Goal: Obtain resource: Download file/media

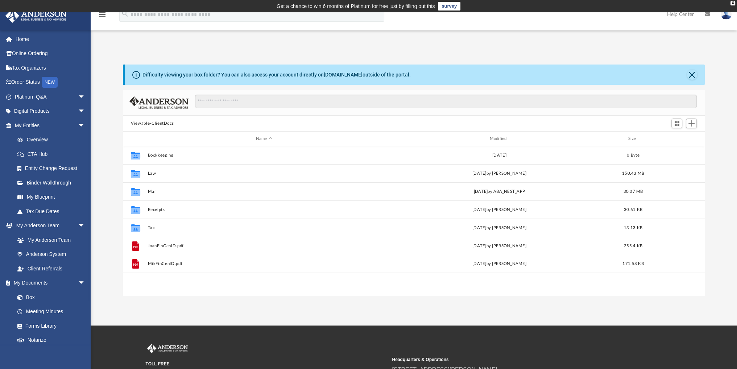
scroll to position [159, 576]
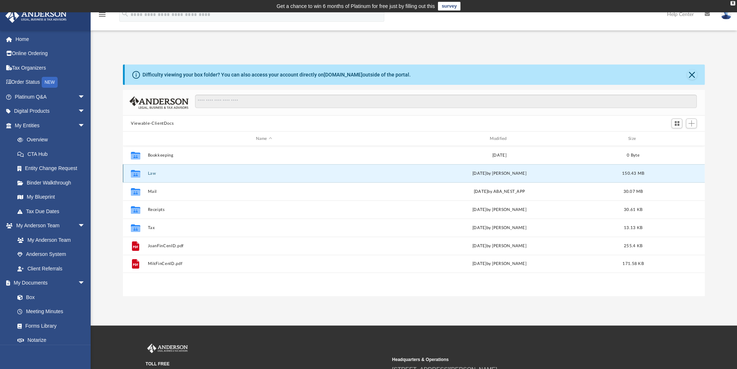
click at [156, 175] on button "Law" at bounding box center [264, 173] width 232 height 5
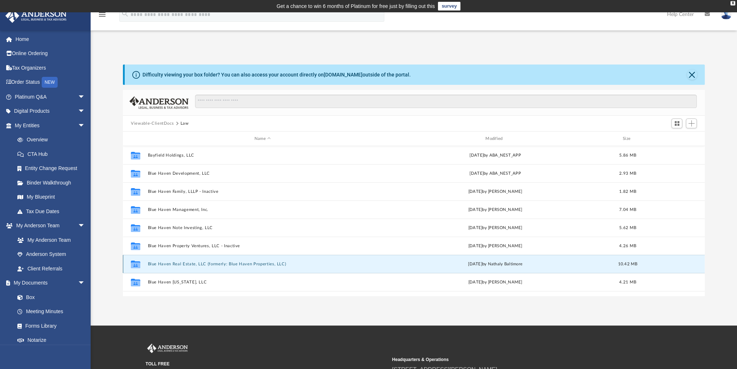
click at [215, 264] on button "Blue Haven Real Estate, LLC (formerly: Blue Haven Properties, LLC)" at bounding box center [262, 264] width 229 height 5
click at [215, 263] on button "Blue Haven Real Estate, LLC (formerly: Blue Haven Properties, LLC)" at bounding box center [262, 264] width 229 height 5
click at [249, 263] on button "Blue Haven Real Estate, LLC (formerly: Blue Haven Properties, LLC)" at bounding box center [262, 264] width 229 height 5
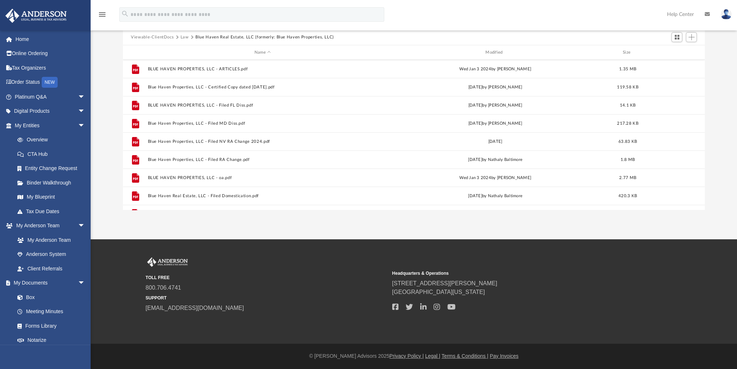
scroll to position [158, 0]
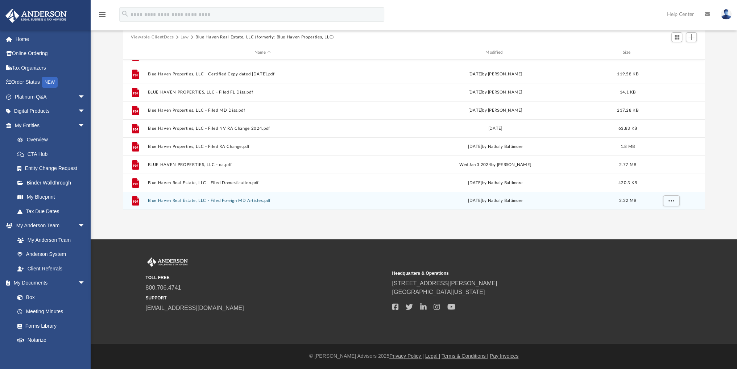
click at [246, 199] on button "Blue Haven Real Estate, LLC - Filed Foreign MD Articles.pdf" at bounding box center [262, 200] width 229 height 5
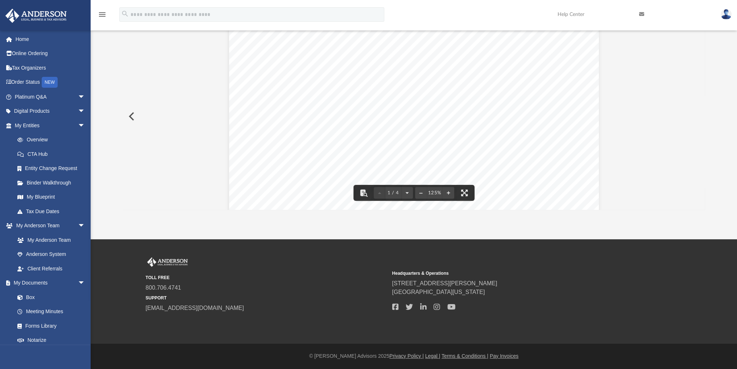
scroll to position [254, 0]
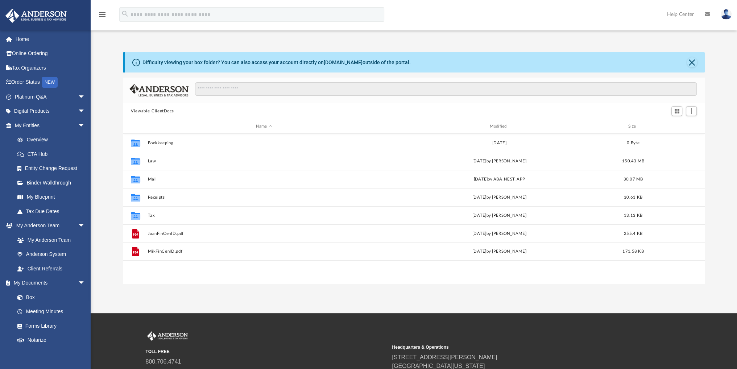
scroll to position [6, 6]
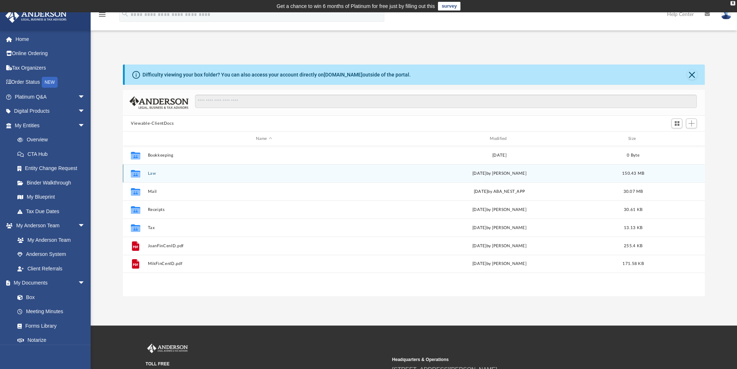
click at [156, 170] on div "Collaborated Folder Law [DATE] by [PERSON_NAME] 150.43 MB" at bounding box center [414, 173] width 582 height 18
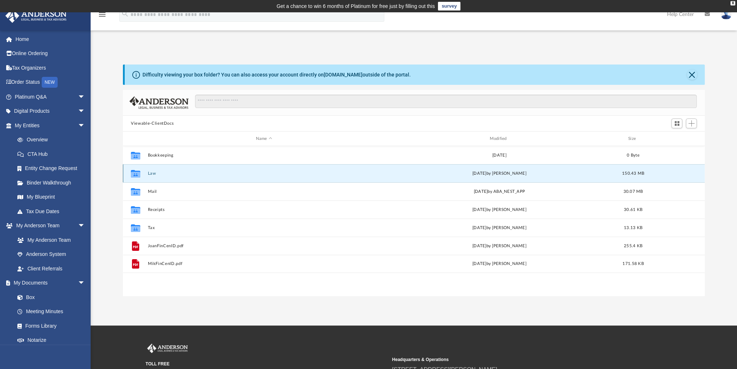
click at [154, 174] on button "Law" at bounding box center [264, 173] width 232 height 5
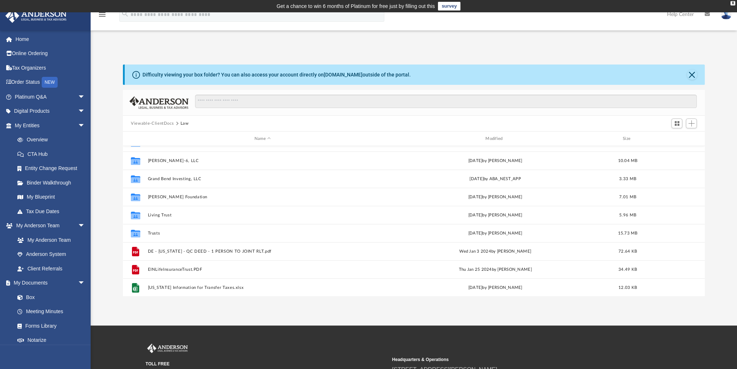
scroll to position [67, 0]
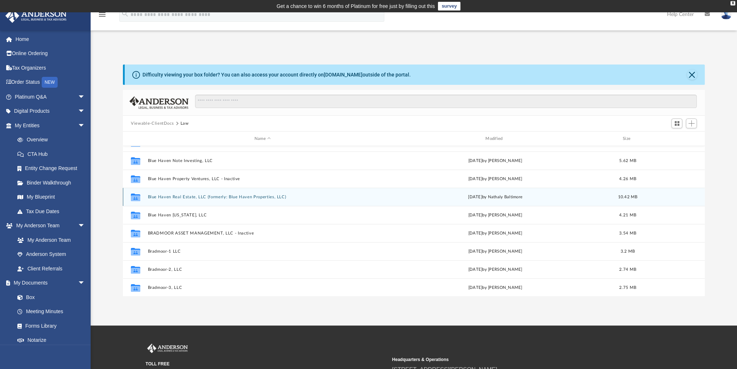
click at [213, 198] on button "Blue Haven Real Estate, LLC (formerly: Blue Haven Properties, LLC)" at bounding box center [262, 197] width 229 height 5
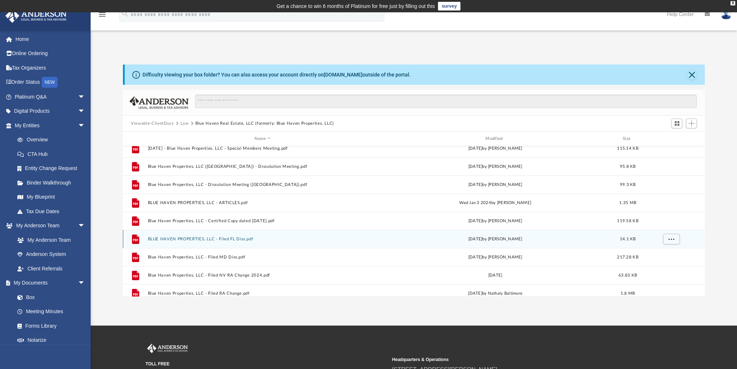
scroll to position [86, 0]
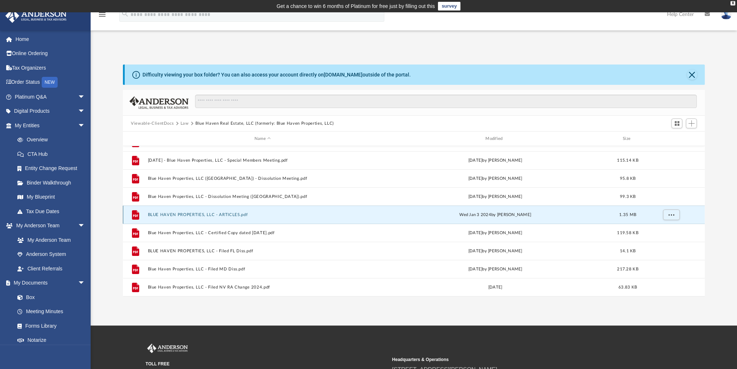
click at [214, 213] on button "BLUE HAVEN PROPERTIES, LLC - ARTICLES.pdf" at bounding box center [262, 214] width 229 height 5
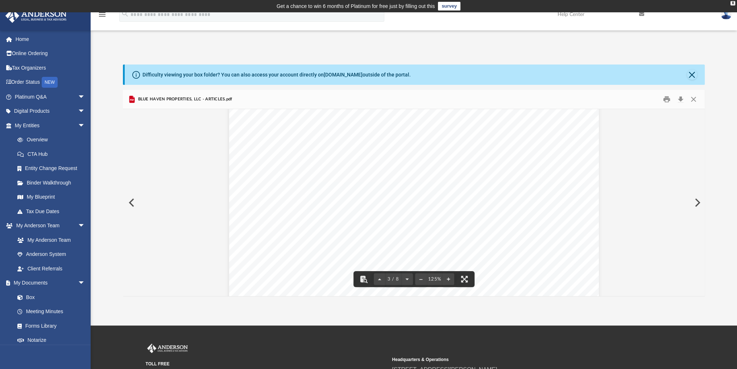
scroll to position [1251, 0]
click at [692, 98] on button "Close" at bounding box center [693, 99] width 13 height 11
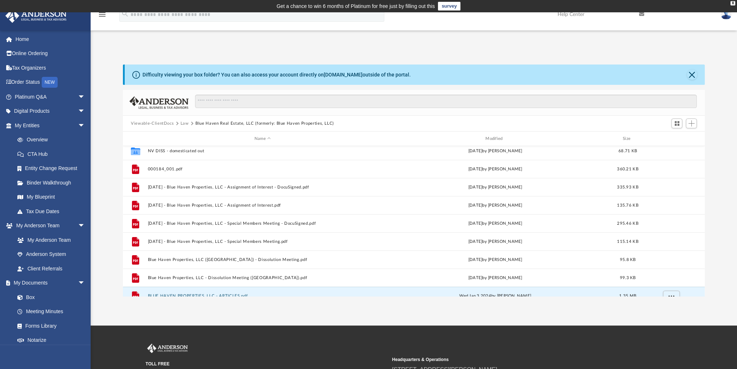
scroll to position [0, 0]
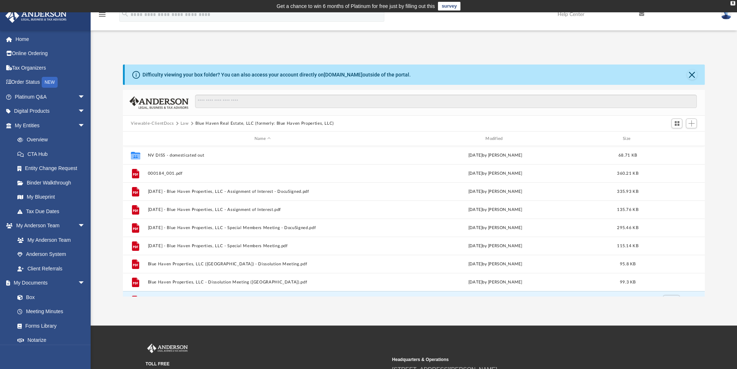
click at [153, 121] on button "Viewable-ClientDocs" at bounding box center [152, 123] width 43 height 7
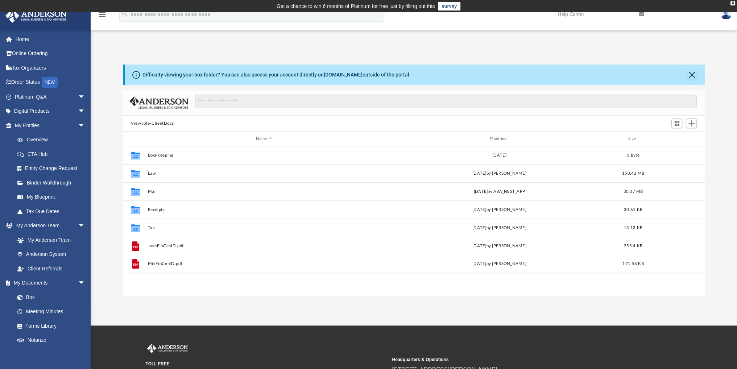
click at [183, 123] on div "Viewable-ClientDocs" at bounding box center [414, 124] width 582 height 16
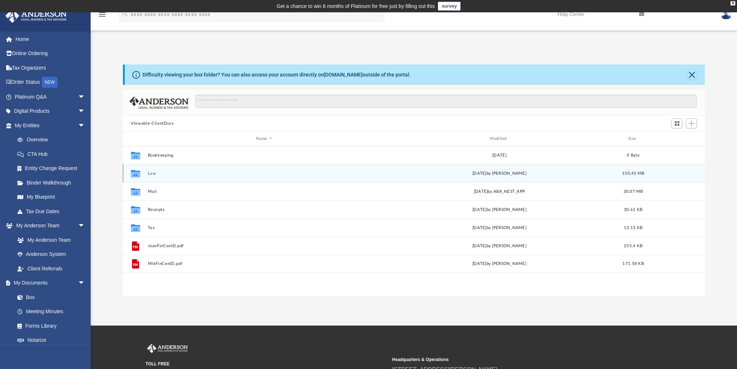
click at [154, 176] on div "Collaborated Folder Law [DATE] by [PERSON_NAME] 150.43 MB" at bounding box center [414, 173] width 582 height 18
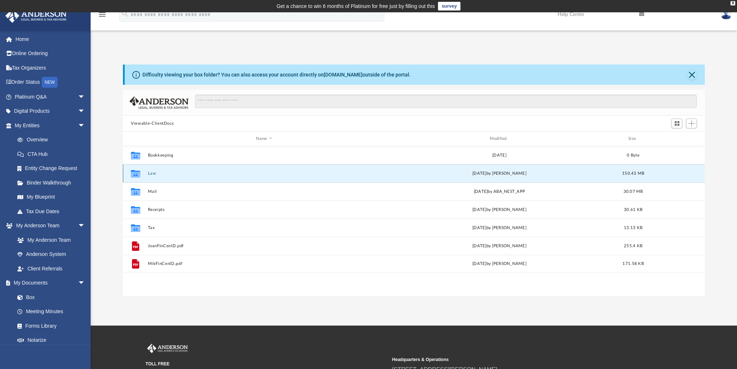
click at [154, 171] on button "Law" at bounding box center [264, 173] width 232 height 5
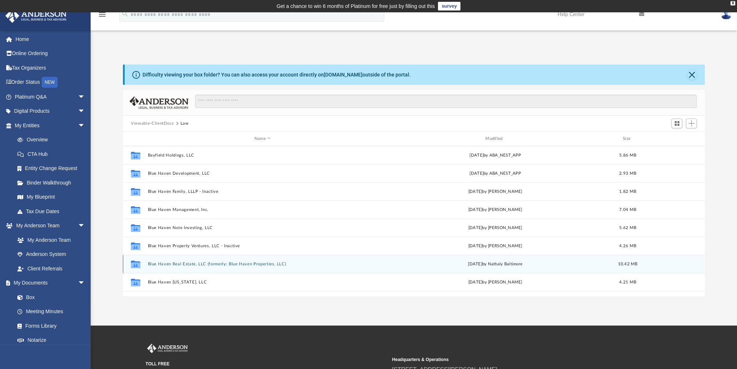
click at [202, 265] on button "Blue Haven Real Estate, LLC (formerly: Blue Haven Properties, LLC)" at bounding box center [262, 264] width 229 height 5
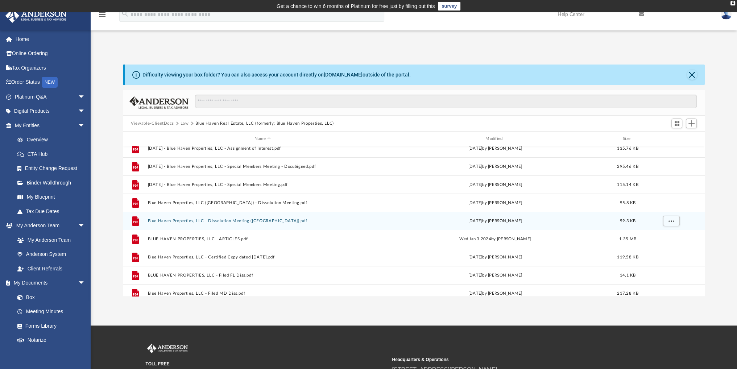
scroll to position [72, 0]
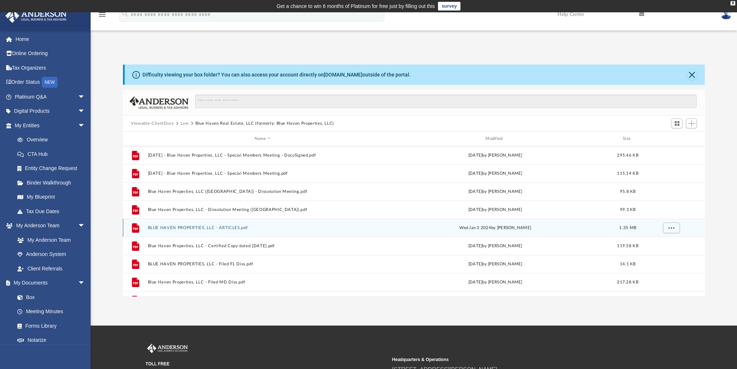
click at [217, 226] on button "BLUE HAVEN PROPERTIES, LLC - ARTICLES.pdf" at bounding box center [262, 227] width 229 height 5
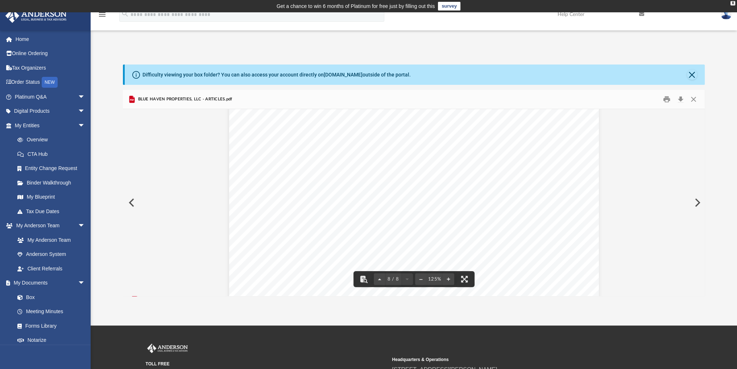
scroll to position [3697, 0]
click at [689, 100] on button "Close" at bounding box center [693, 99] width 13 height 11
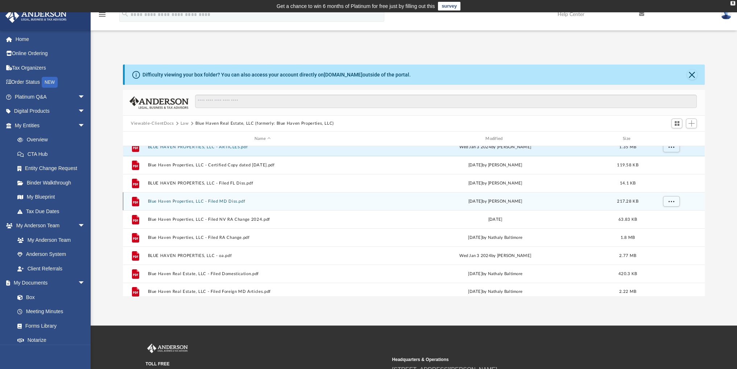
scroll to position [158, 0]
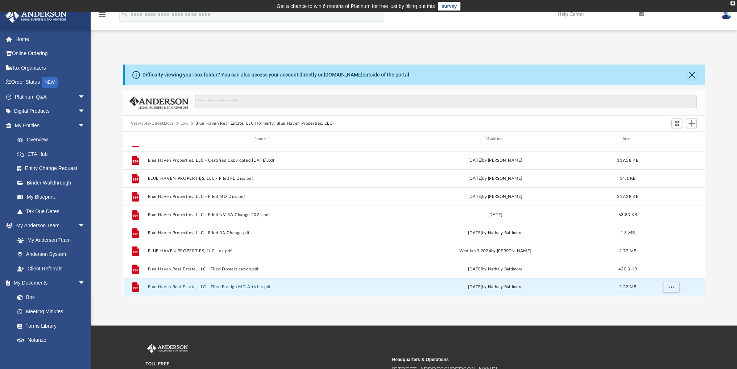
click at [221, 286] on button "Blue Haven Real Estate, LLC - Filed Foreign MD Articles.pdf" at bounding box center [262, 287] width 229 height 5
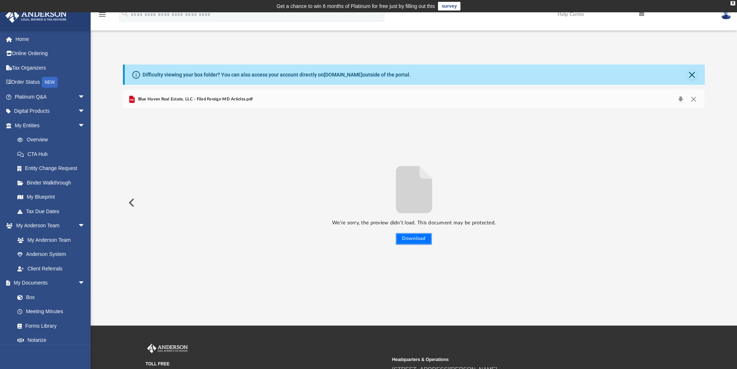
click at [420, 241] on button "Download" at bounding box center [414, 239] width 36 height 12
click at [693, 99] on button "Close" at bounding box center [693, 99] width 13 height 10
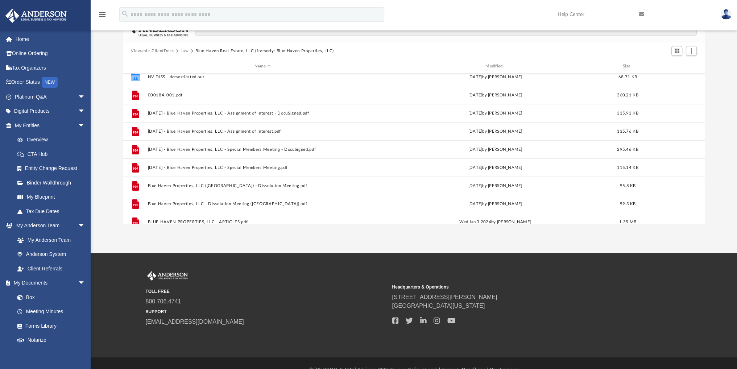
scroll to position [0, 0]
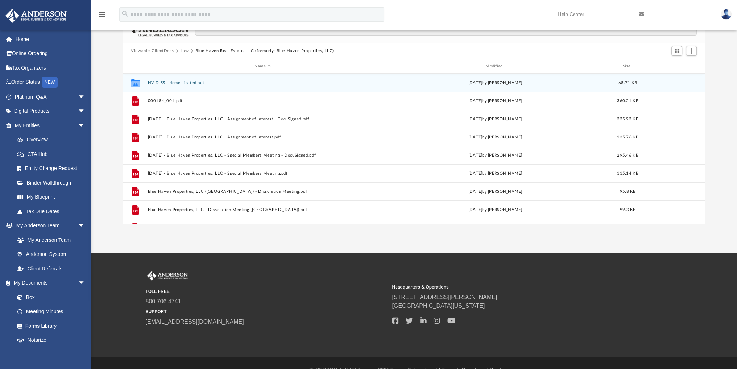
click at [197, 82] on button "NV DISS - domesticated out" at bounding box center [262, 82] width 229 height 5
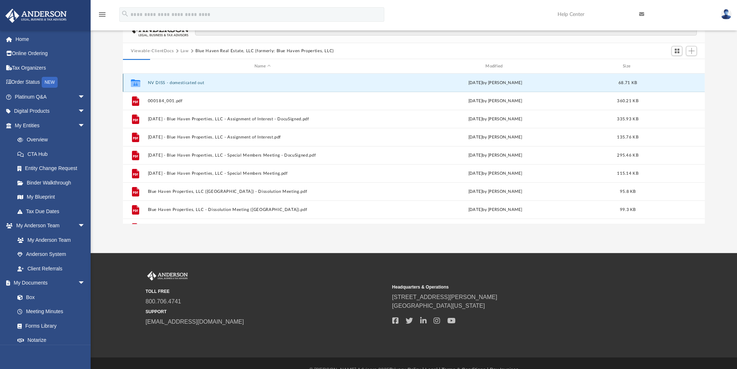
click at [197, 82] on button "NV DISS - domesticated out" at bounding box center [262, 82] width 229 height 5
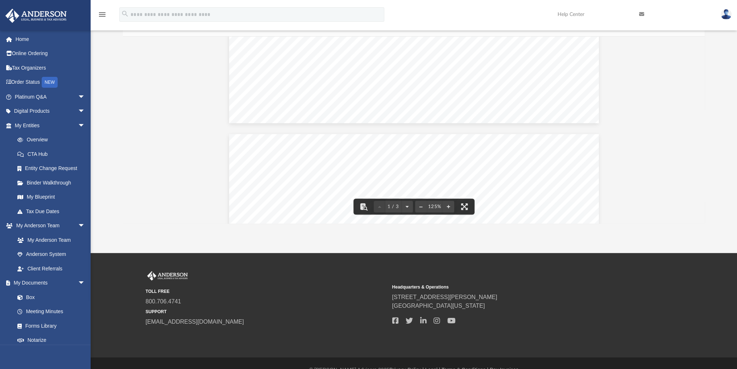
scroll to position [399, 0]
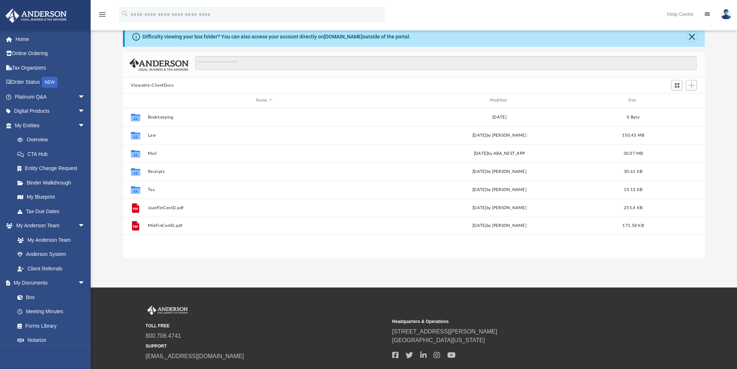
scroll to position [40, 0]
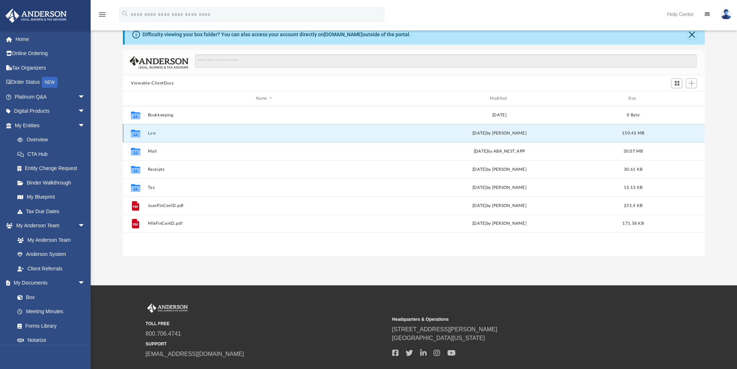
click at [152, 131] on button "Law" at bounding box center [264, 133] width 232 height 5
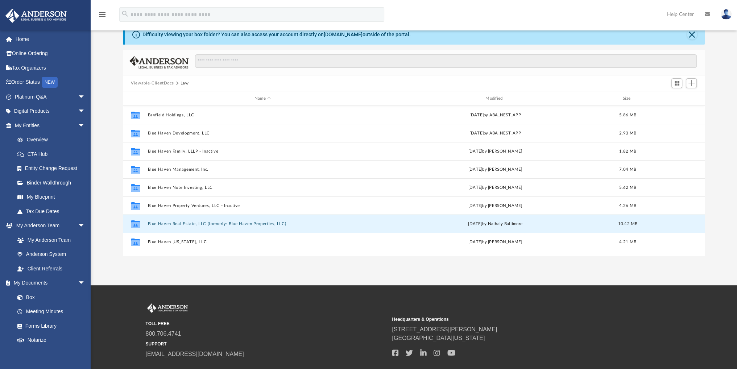
click at [202, 222] on button "Blue Haven Real Estate, LLC (formerly: Blue Haven Properties, LLC)" at bounding box center [262, 223] width 229 height 5
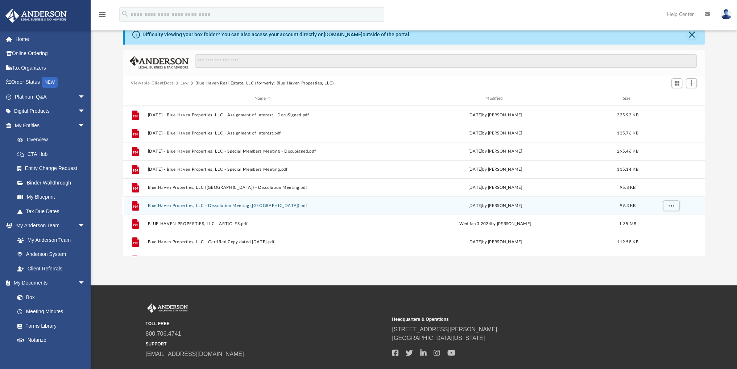
scroll to position [72, 0]
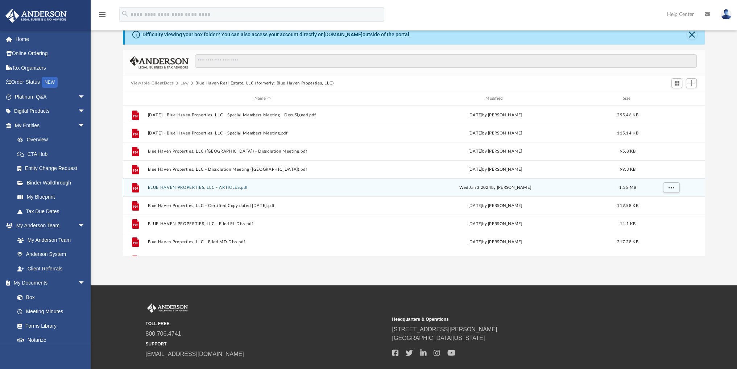
click at [212, 187] on button "BLUE HAVEN PROPERTIES, LLC - ARTICLES.pdf" at bounding box center [262, 187] width 229 height 5
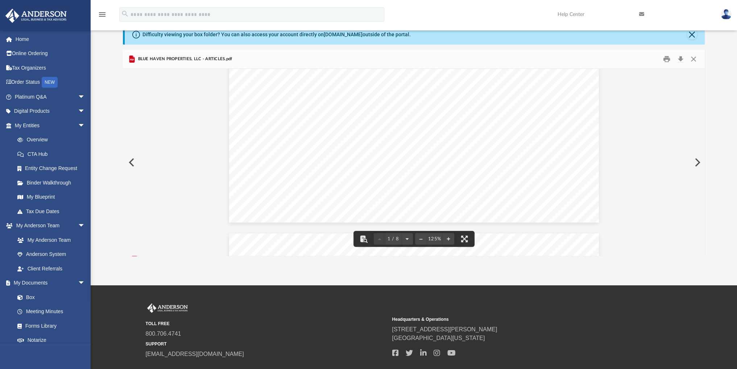
scroll to position [320, 0]
click at [138, 168] on button "Preview" at bounding box center [131, 162] width 16 height 20
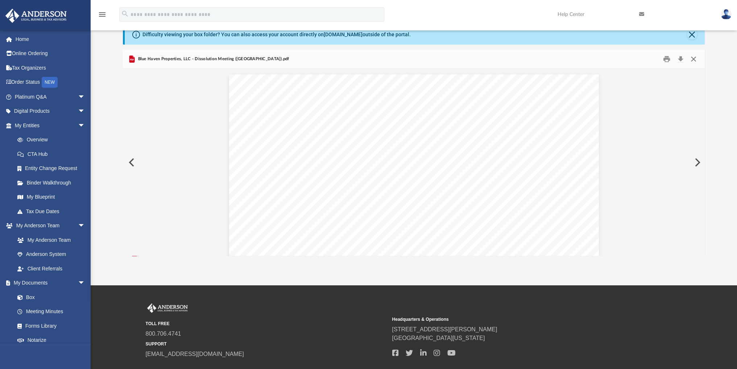
click at [694, 60] on button "Close" at bounding box center [693, 59] width 13 height 11
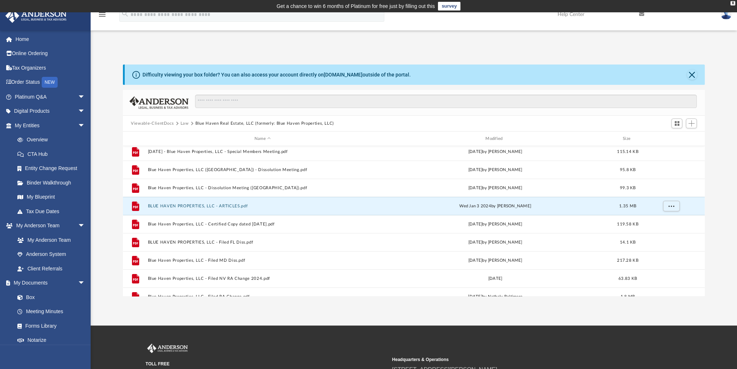
scroll to position [109, 0]
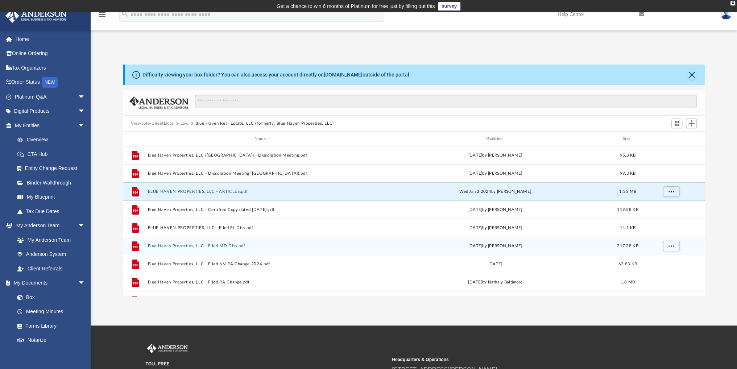
click at [234, 245] on button "Blue Haven Properties, LLC - Filed MD Diss.pdf" at bounding box center [262, 246] width 229 height 5
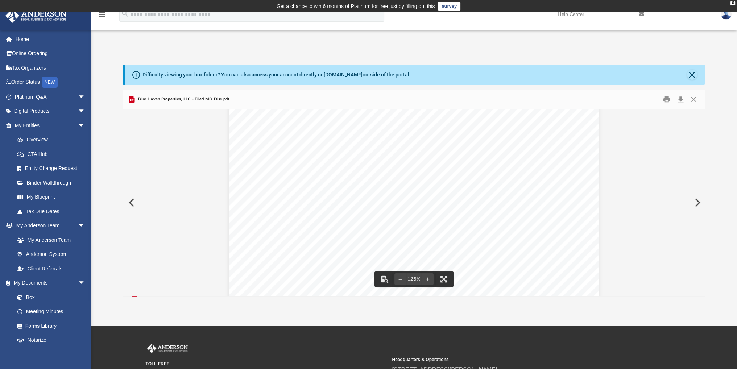
scroll to position [0, 0]
click at [691, 99] on button "Close" at bounding box center [693, 99] width 13 height 11
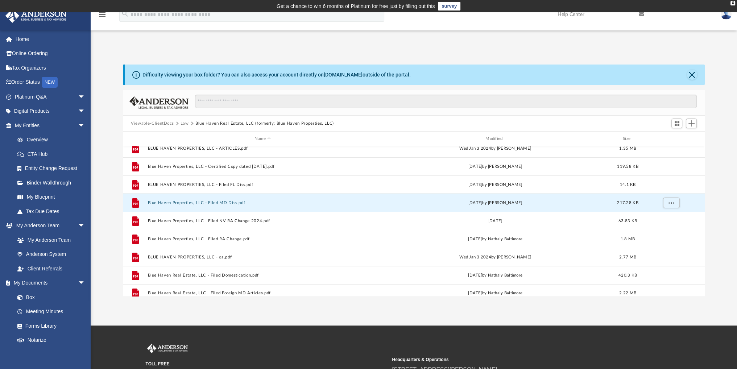
scroll to position [158, 0]
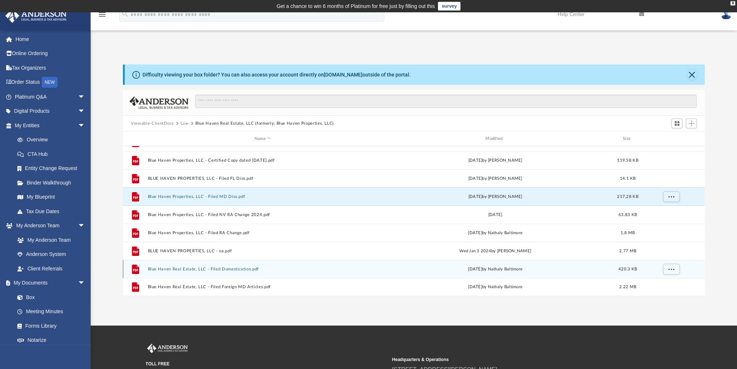
click at [225, 268] on button "Blue Haven Real Estate, LLC - Filed Domestication.pdf" at bounding box center [262, 269] width 229 height 5
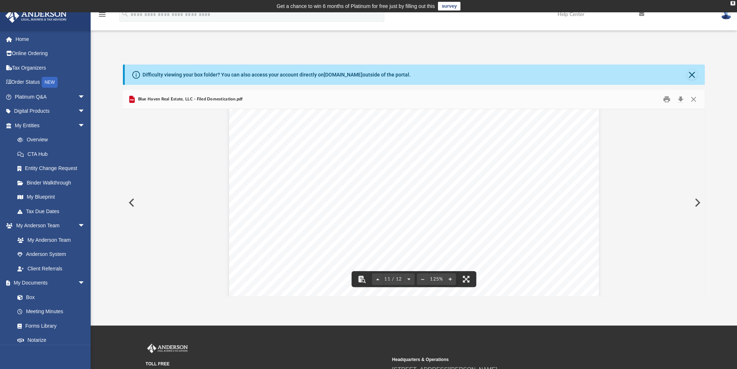
scroll to position [5328, 0]
click at [693, 99] on button "Close" at bounding box center [693, 99] width 13 height 11
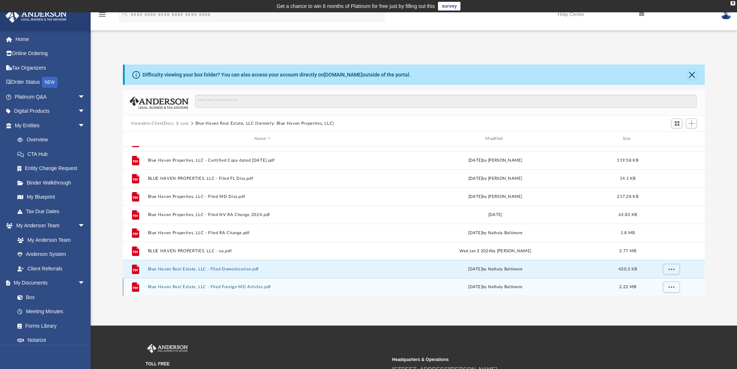
click at [213, 290] on div "File Blue Haven Real Estate, LLC - Filed Foreign MD Articles.pdf [DATE] by Nath…" at bounding box center [414, 287] width 582 height 18
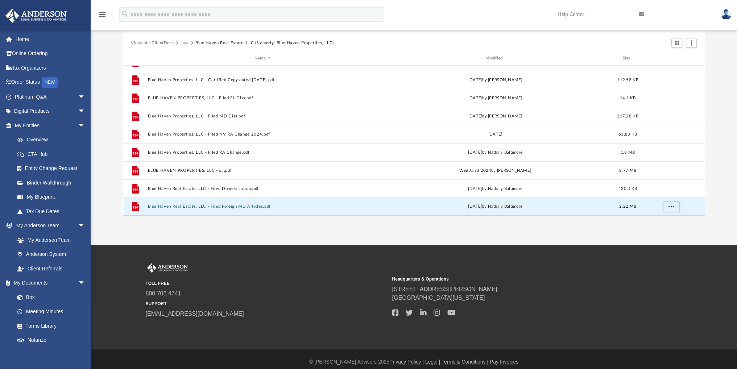
scroll to position [86, 0]
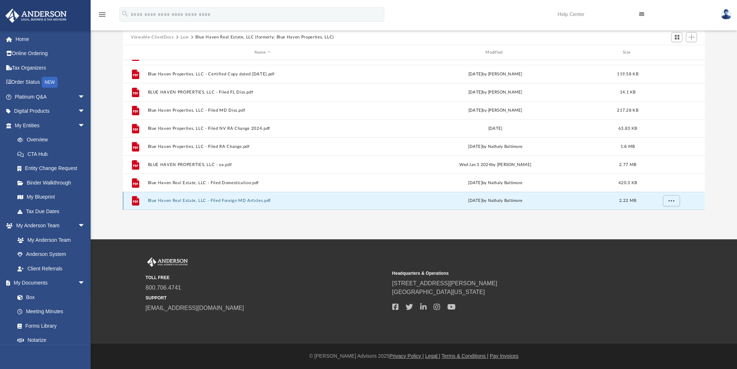
click at [257, 199] on button "Blue Haven Real Estate, LLC - Filed Foreign MD Articles.pdf" at bounding box center [262, 200] width 229 height 5
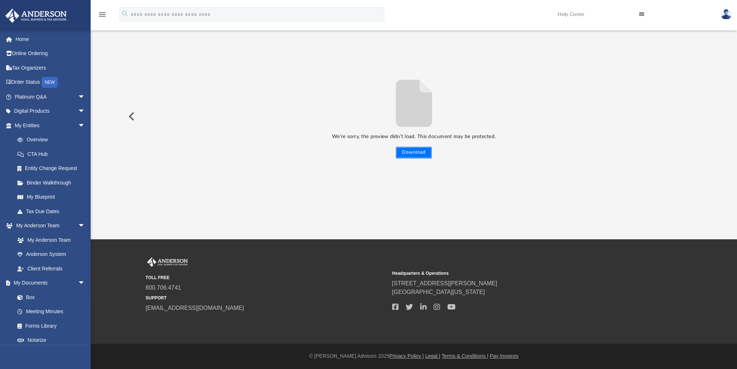
click at [425, 148] on button "Download" at bounding box center [414, 153] width 36 height 12
